Goal: Information Seeking & Learning: Check status

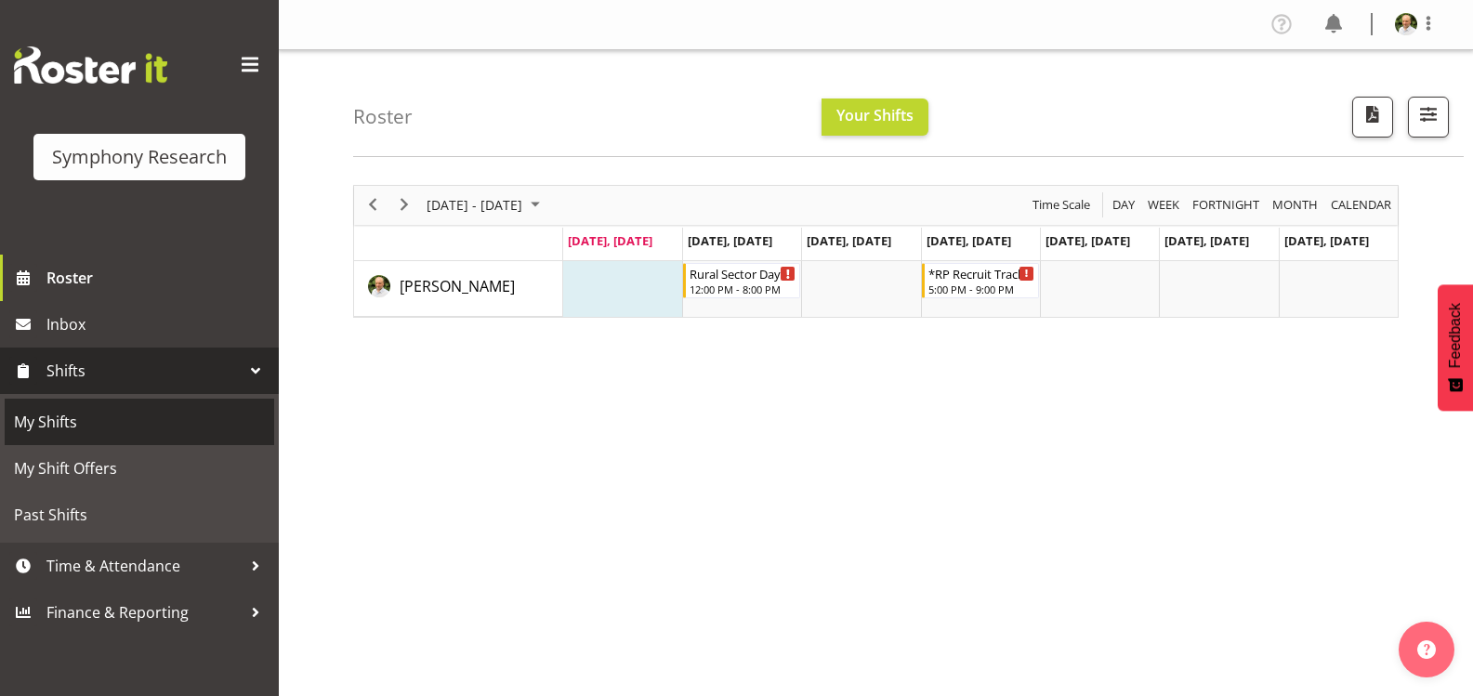
click at [101, 432] on span "My Shifts" at bounding box center [139, 422] width 251 height 28
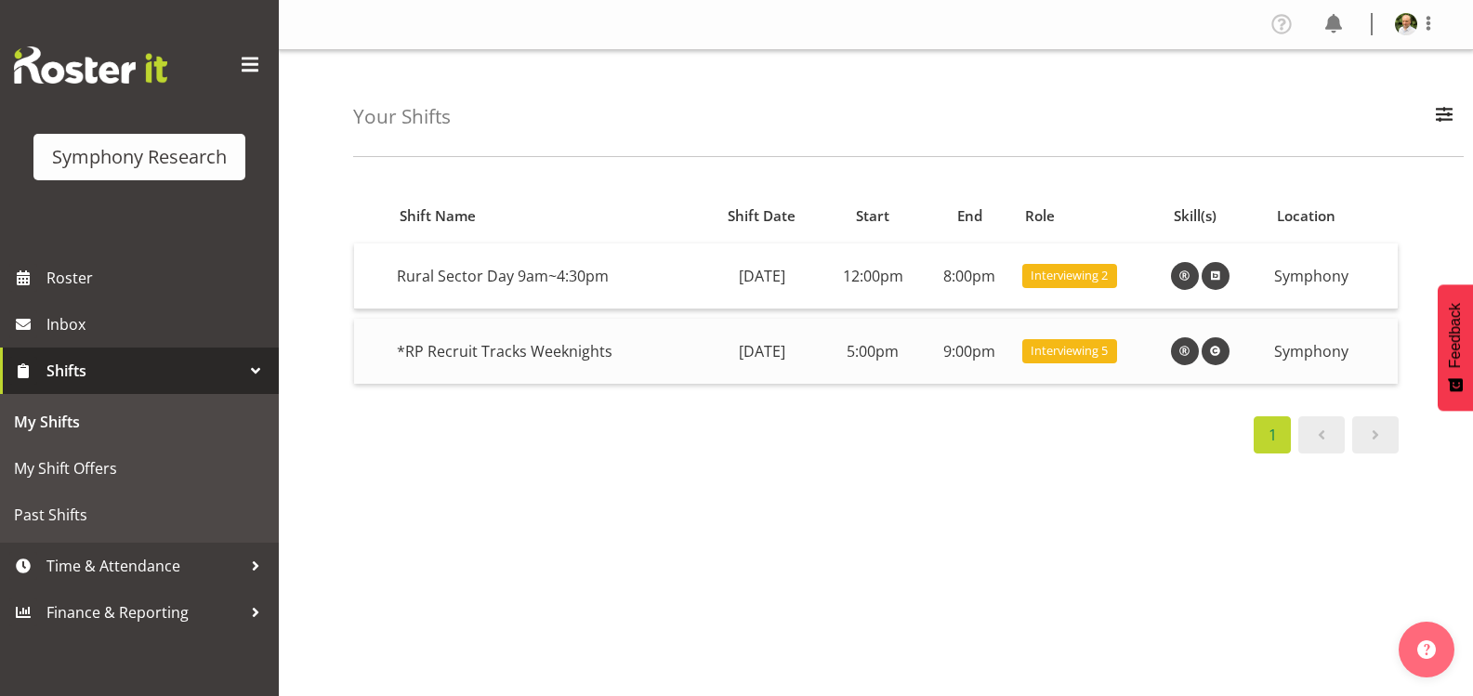
click at [1227, 348] on span at bounding box center [1215, 351] width 22 height 22
click at [1196, 350] on span at bounding box center [1185, 351] width 22 height 22
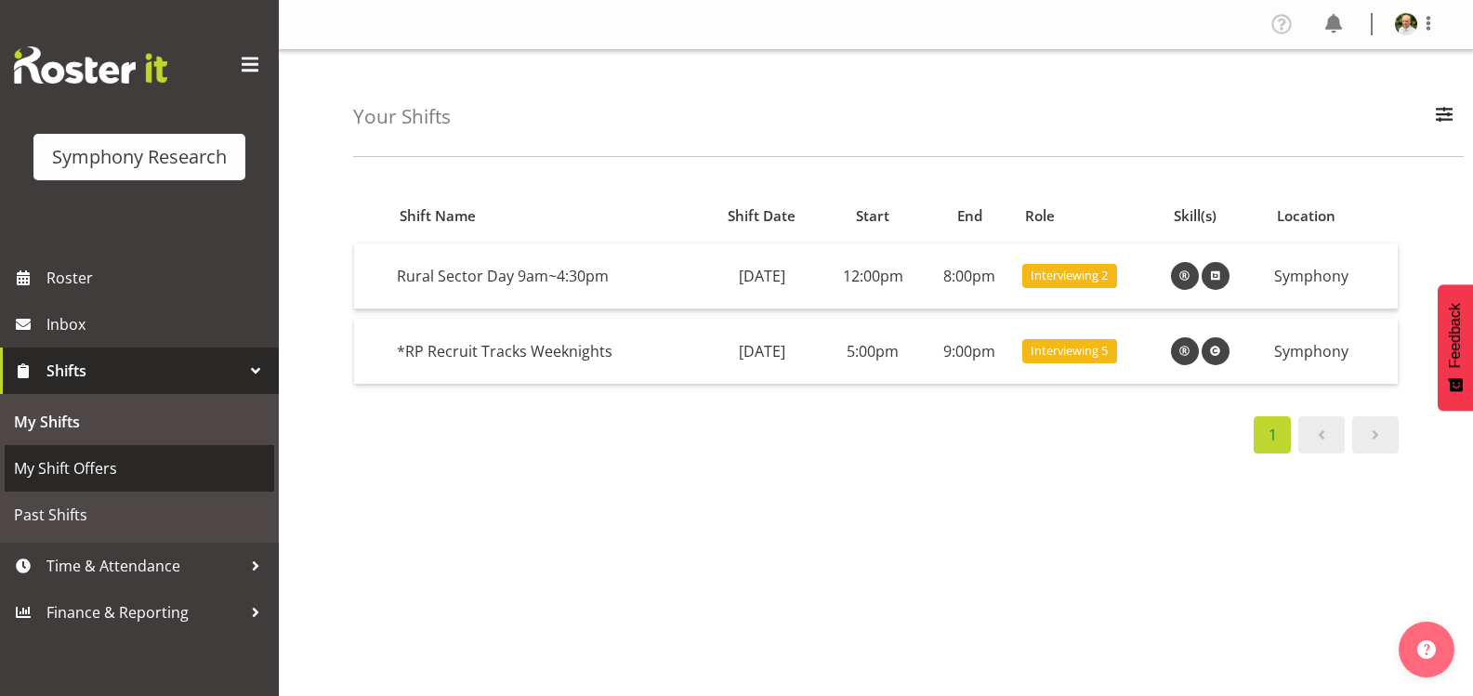
click at [121, 466] on span "My Shift Offers" at bounding box center [139, 468] width 251 height 28
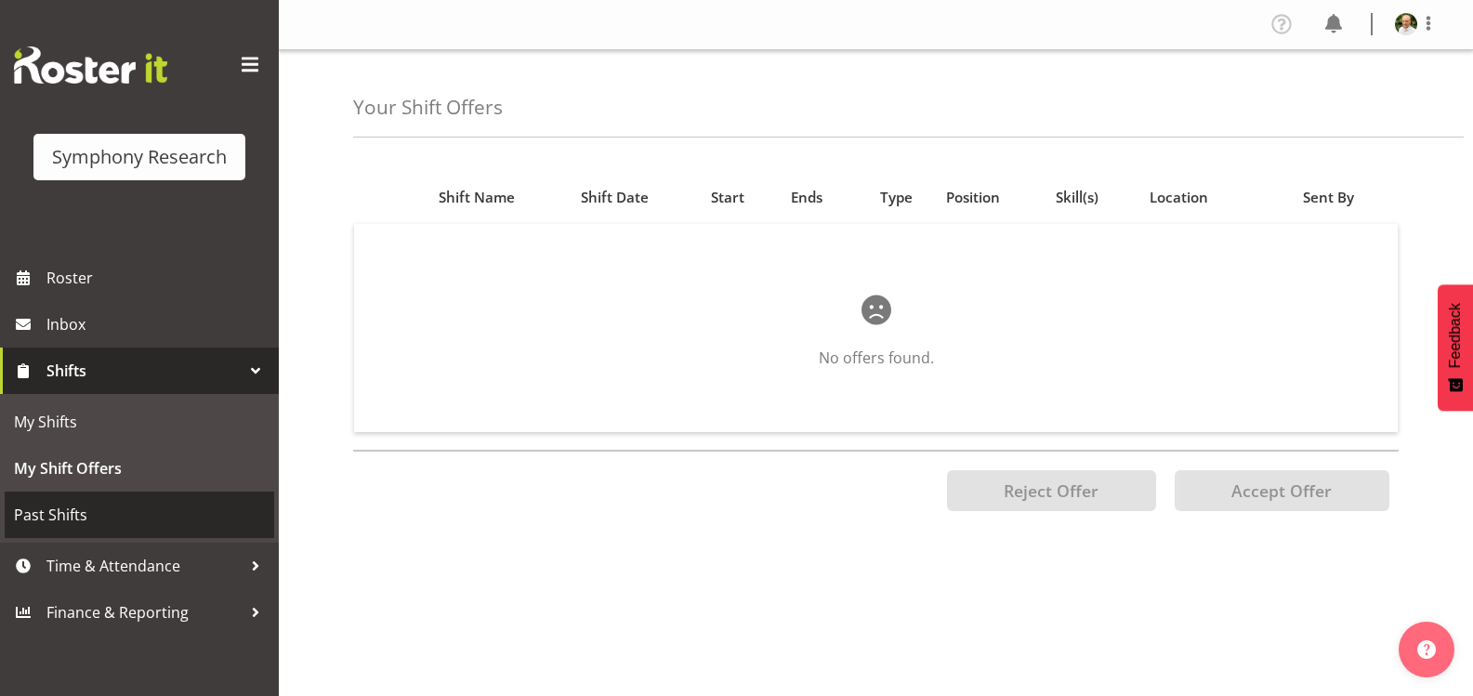
click at [103, 510] on span "Past Shifts" at bounding box center [139, 515] width 251 height 28
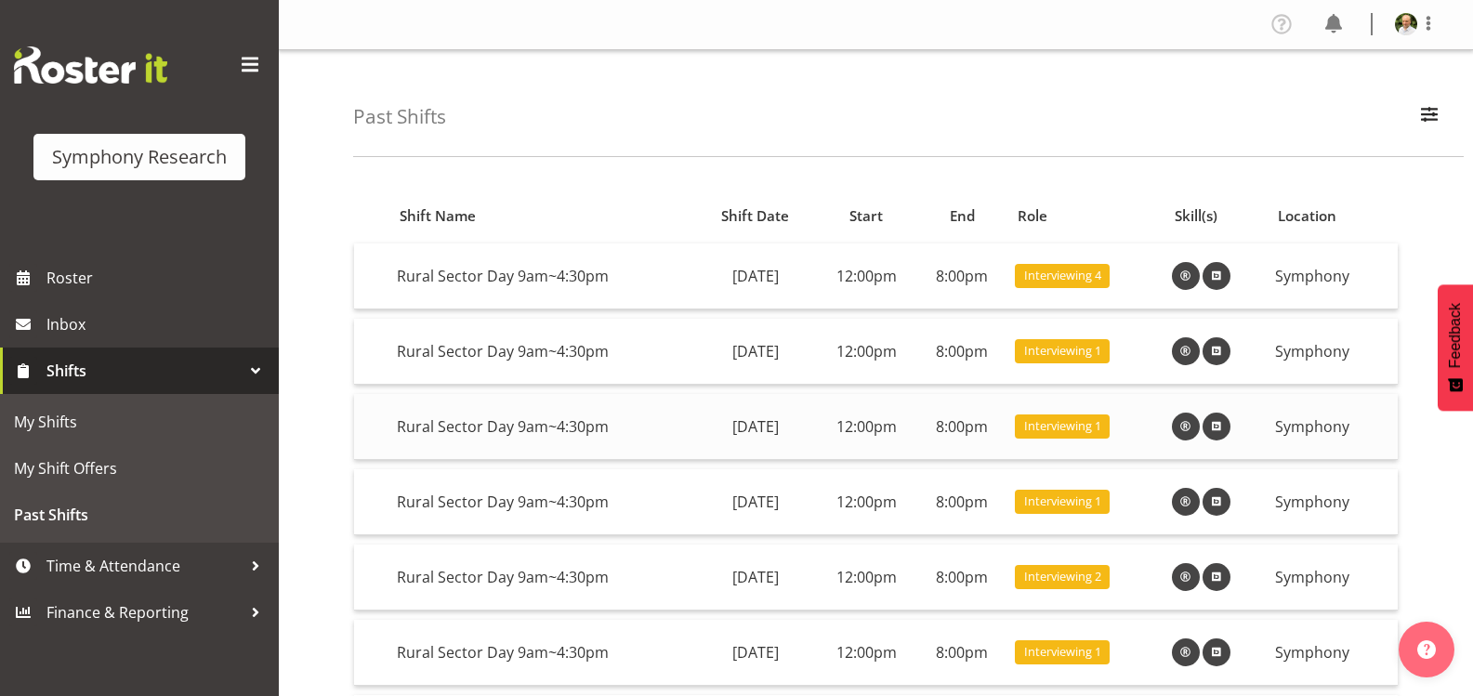
scroll to position [186, 0]
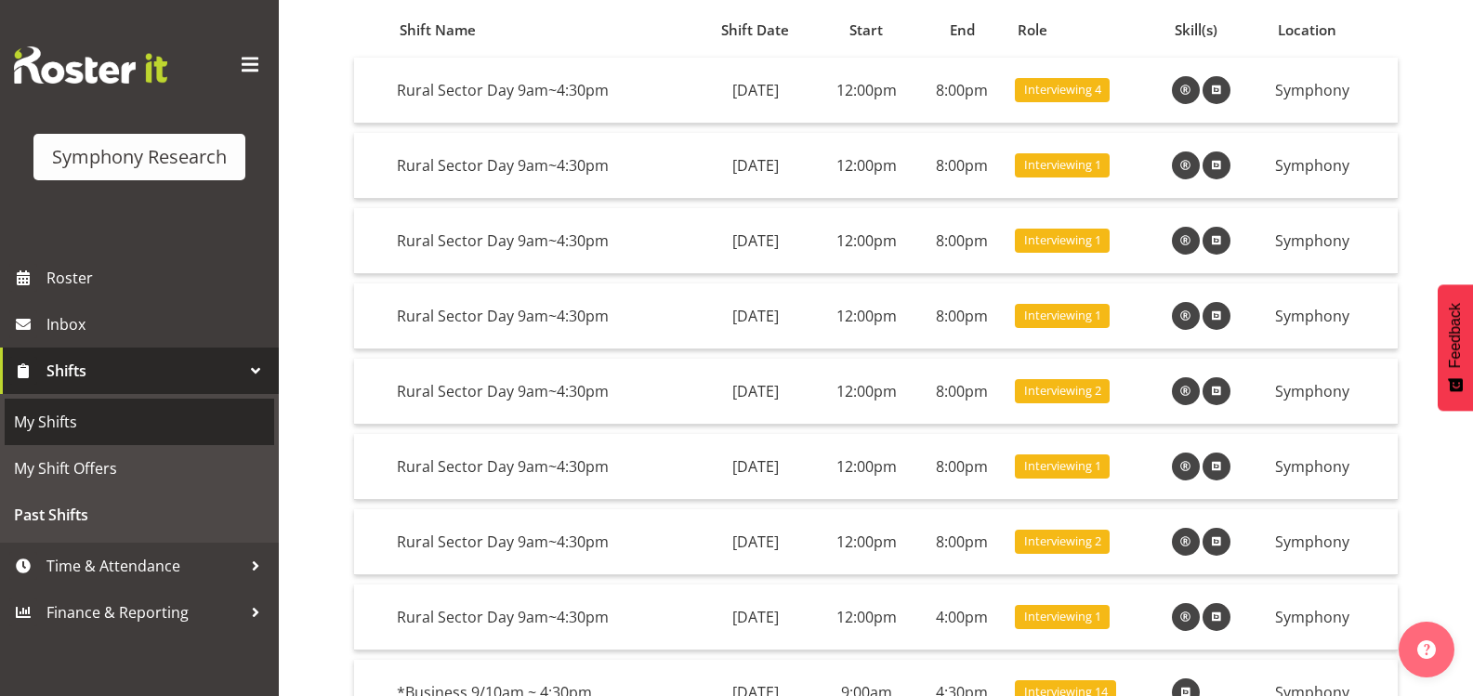
click at [147, 418] on span "My Shifts" at bounding box center [139, 422] width 251 height 28
